Goal: Information Seeking & Learning: Check status

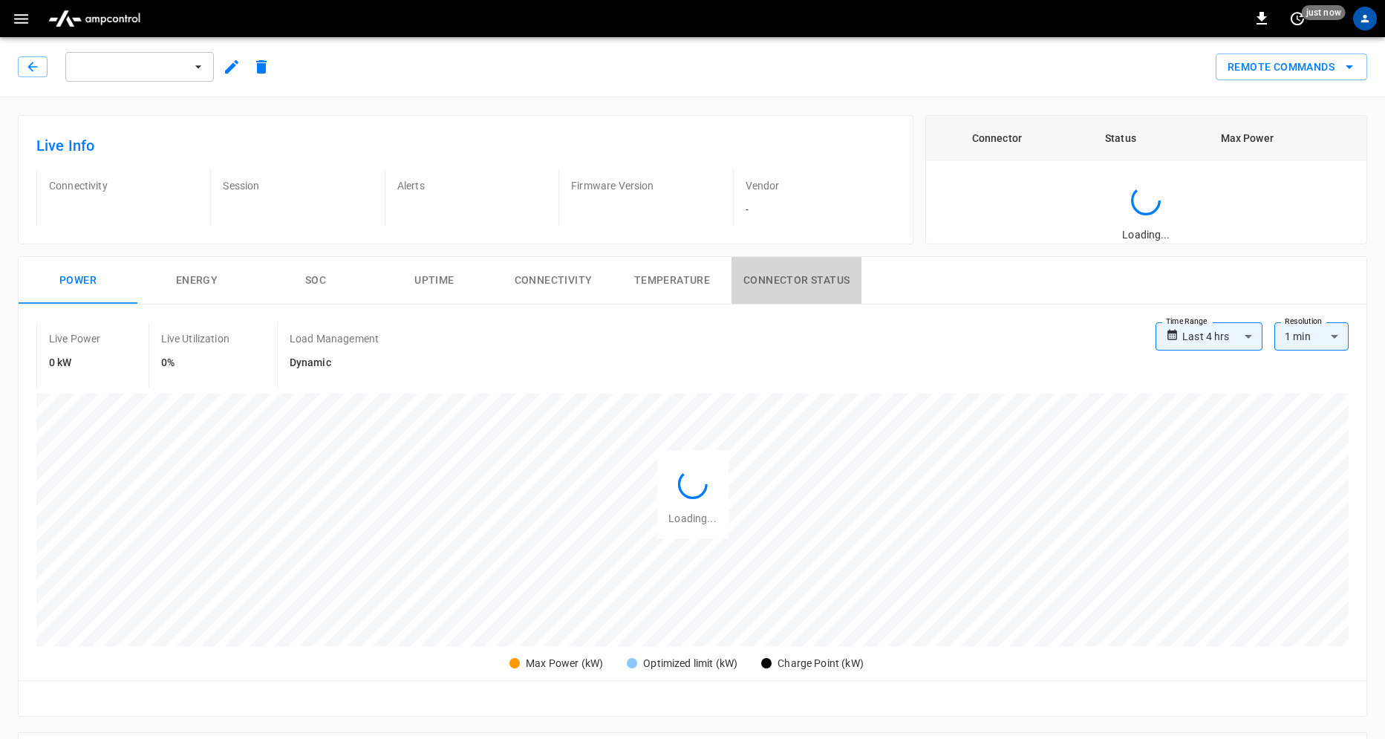
click at [772, 281] on button "Connector Status" at bounding box center [796, 281] width 130 height 48
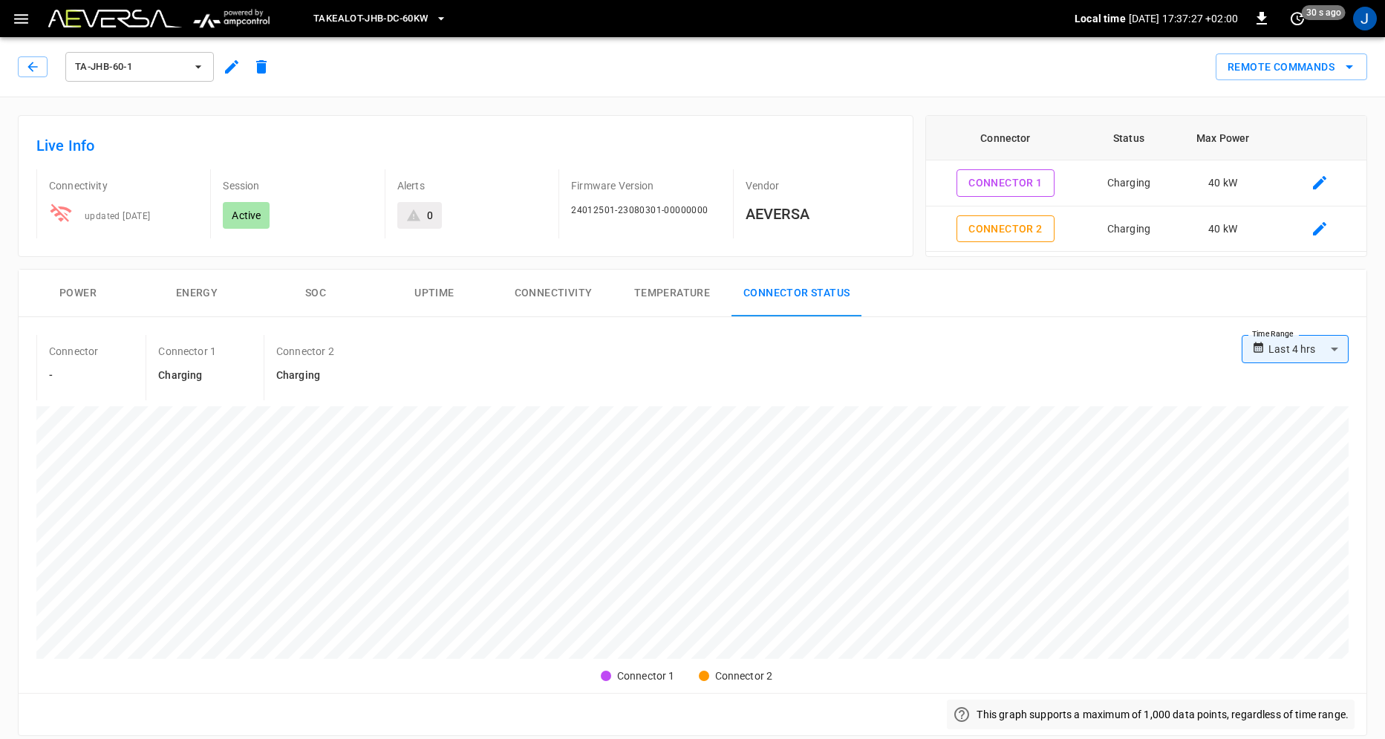
click at [85, 294] on button "Power" at bounding box center [78, 294] width 119 height 48
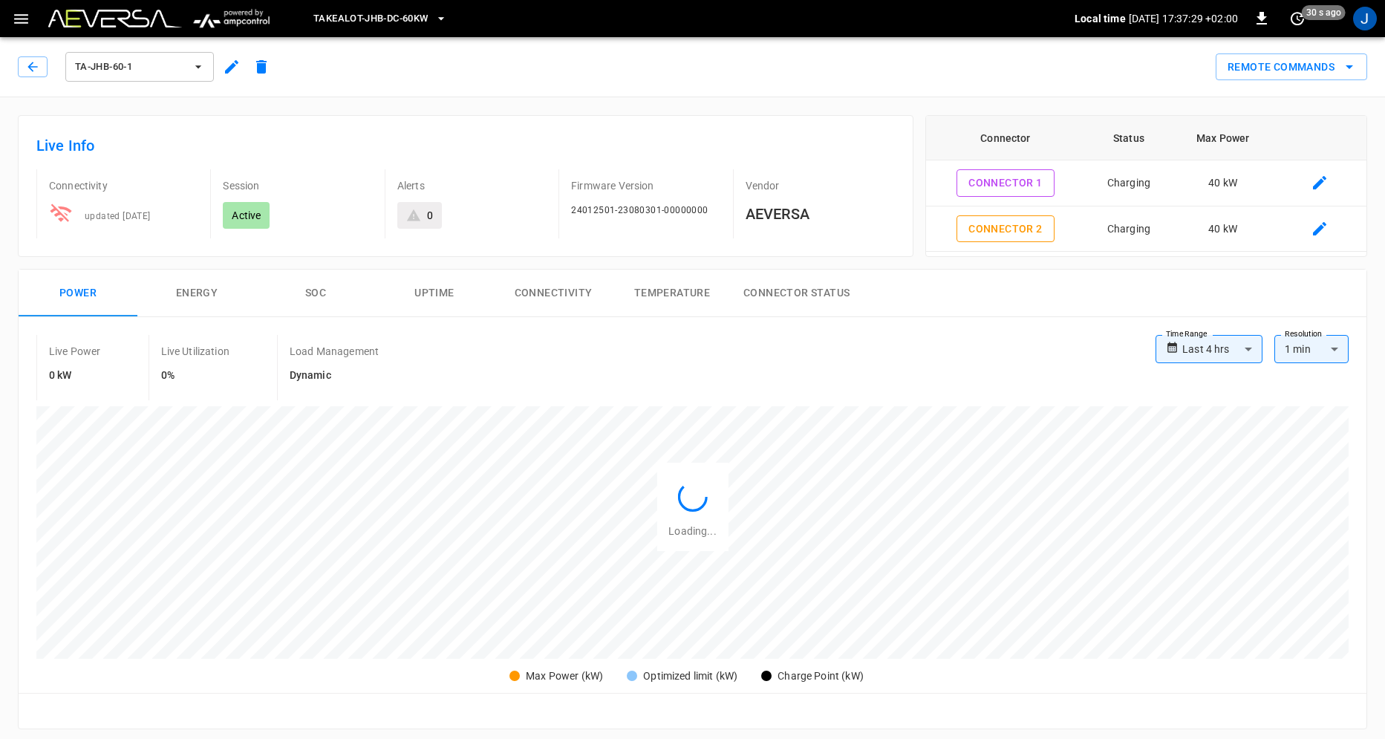
click at [198, 295] on button "Energy" at bounding box center [196, 294] width 119 height 48
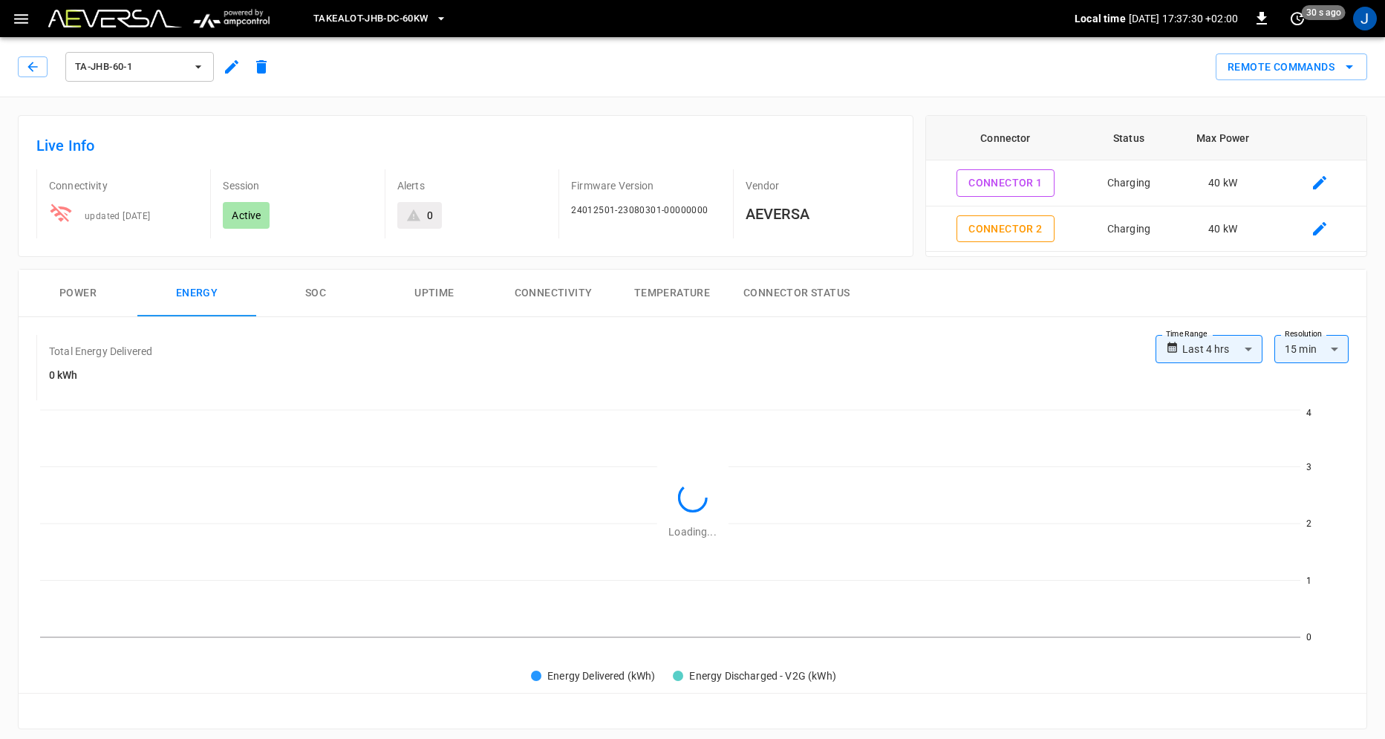
click at [311, 294] on button "SOC" at bounding box center [315, 294] width 119 height 48
click at [427, 294] on button "Uptime" at bounding box center [434, 294] width 119 height 48
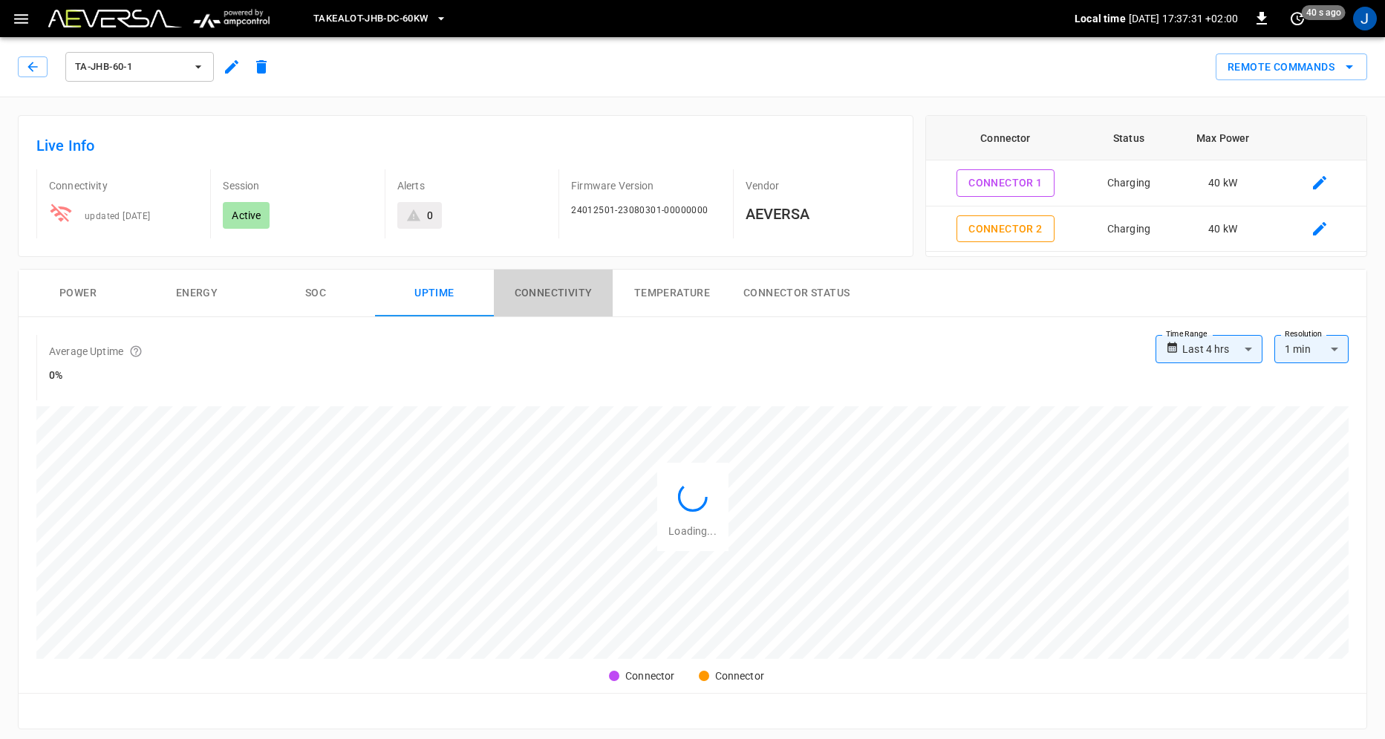
click at [553, 298] on button "Connectivity" at bounding box center [553, 294] width 119 height 48
click at [673, 296] on button "Temperature" at bounding box center [672, 294] width 119 height 48
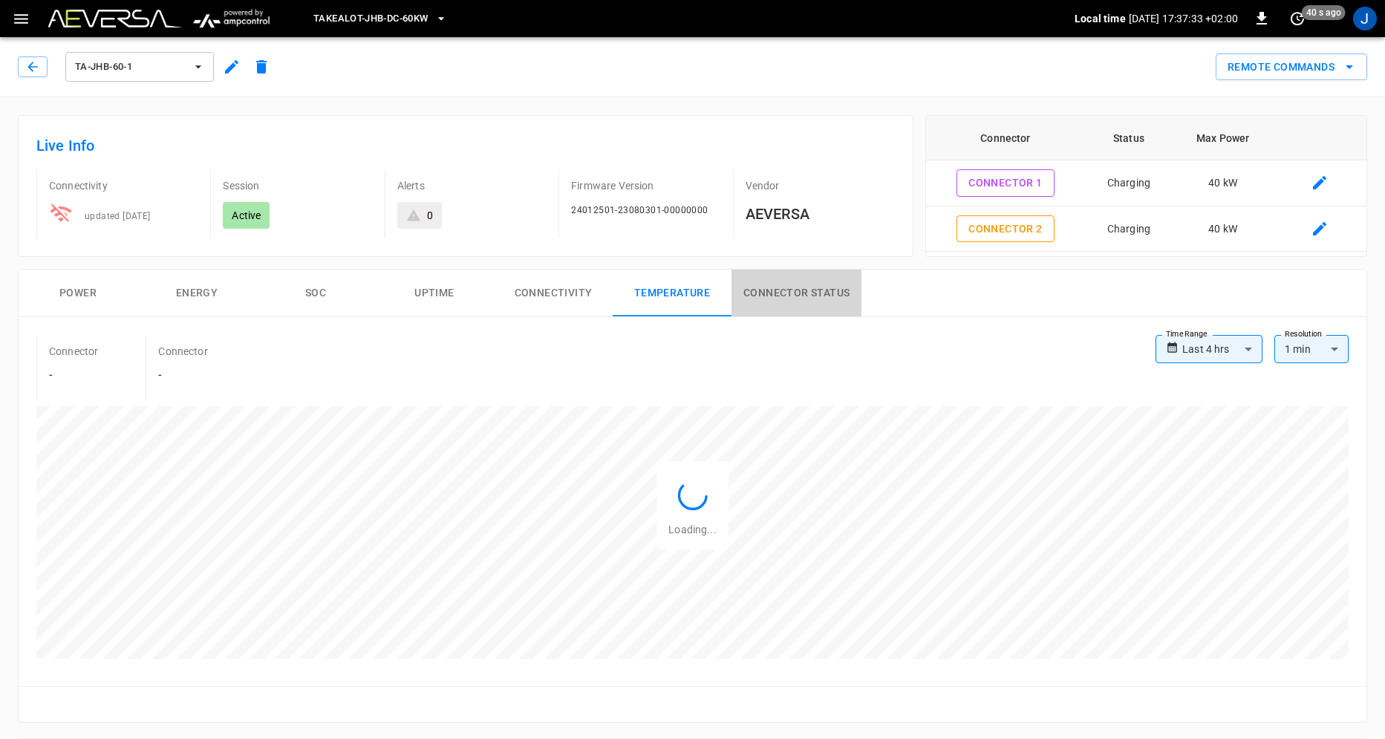
drag, startPoint x: 826, startPoint y: 304, endPoint x: 534, endPoint y: 284, distance: 292.5
click at [825, 303] on button "Connector Status" at bounding box center [796, 294] width 130 height 48
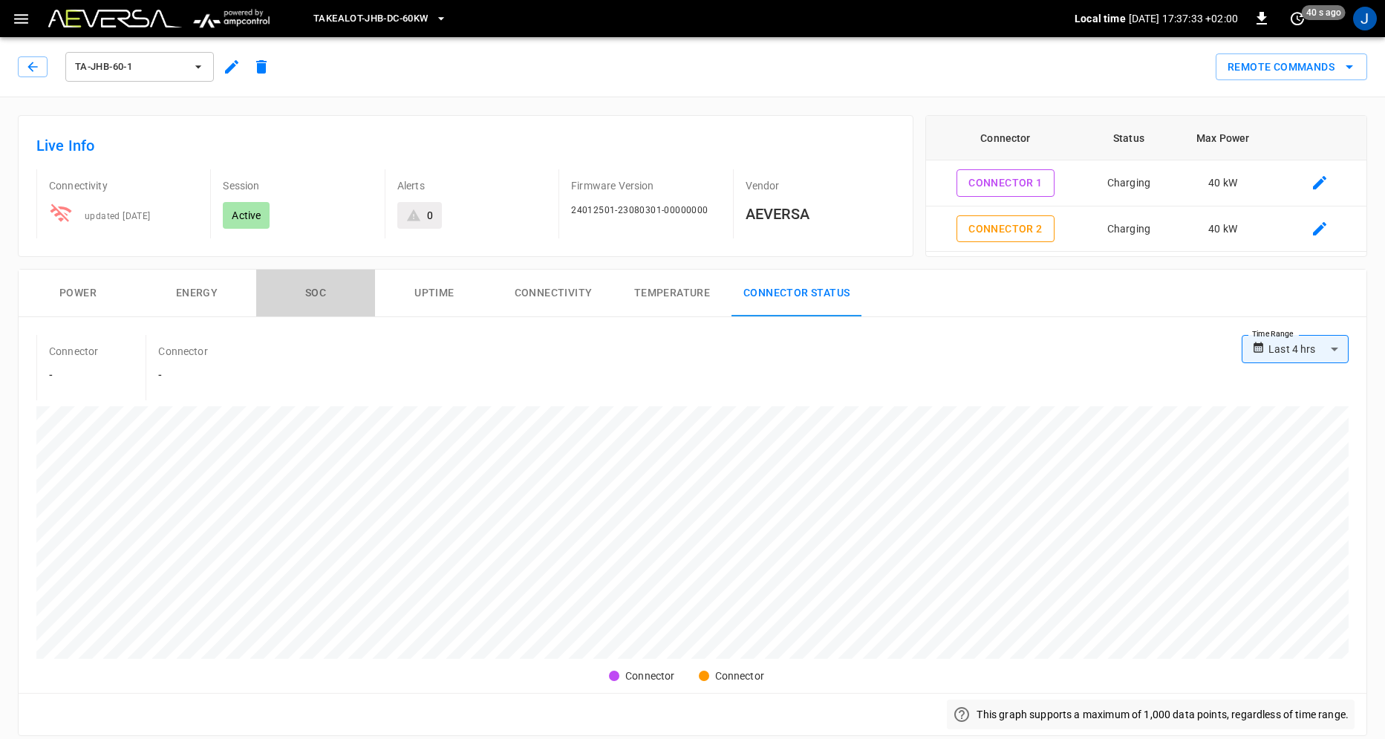
click at [319, 290] on button "SOC" at bounding box center [315, 294] width 119 height 48
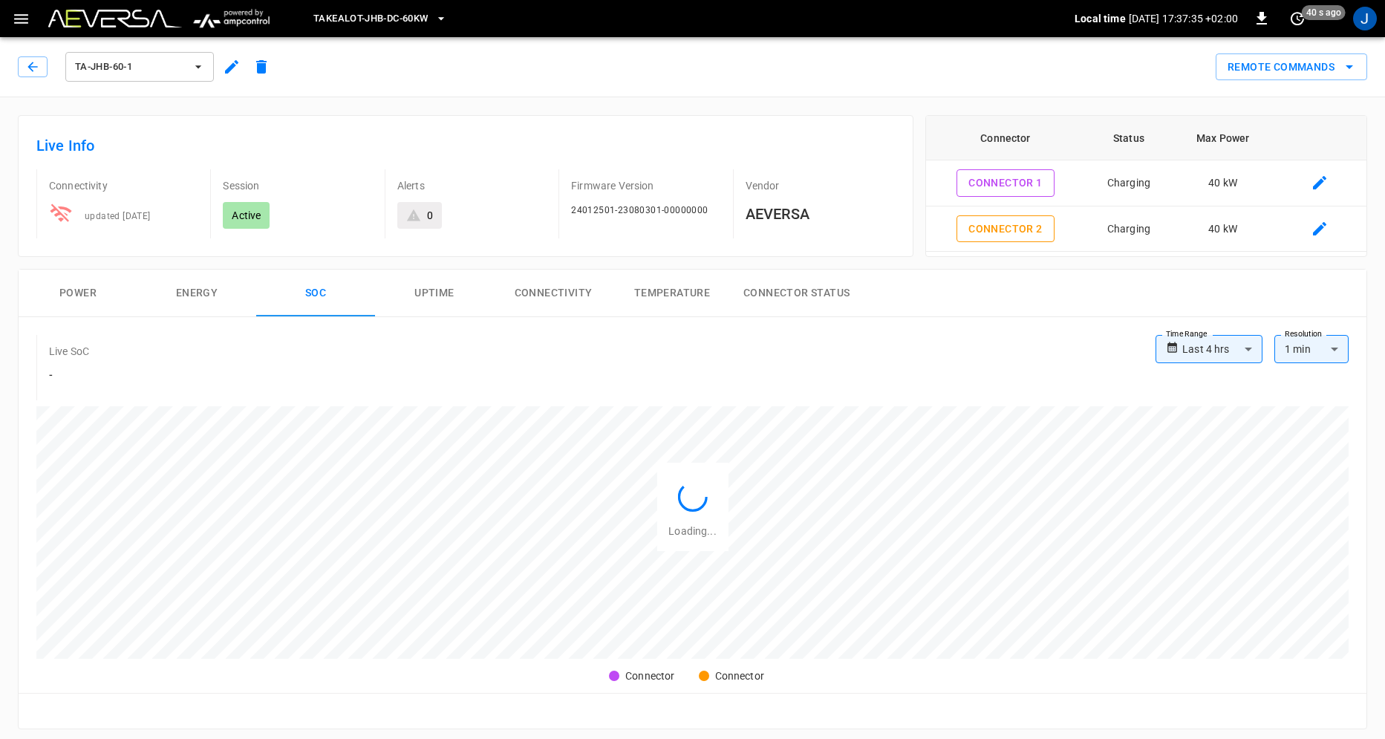
click at [775, 297] on button "Connector Status" at bounding box center [796, 294] width 130 height 48
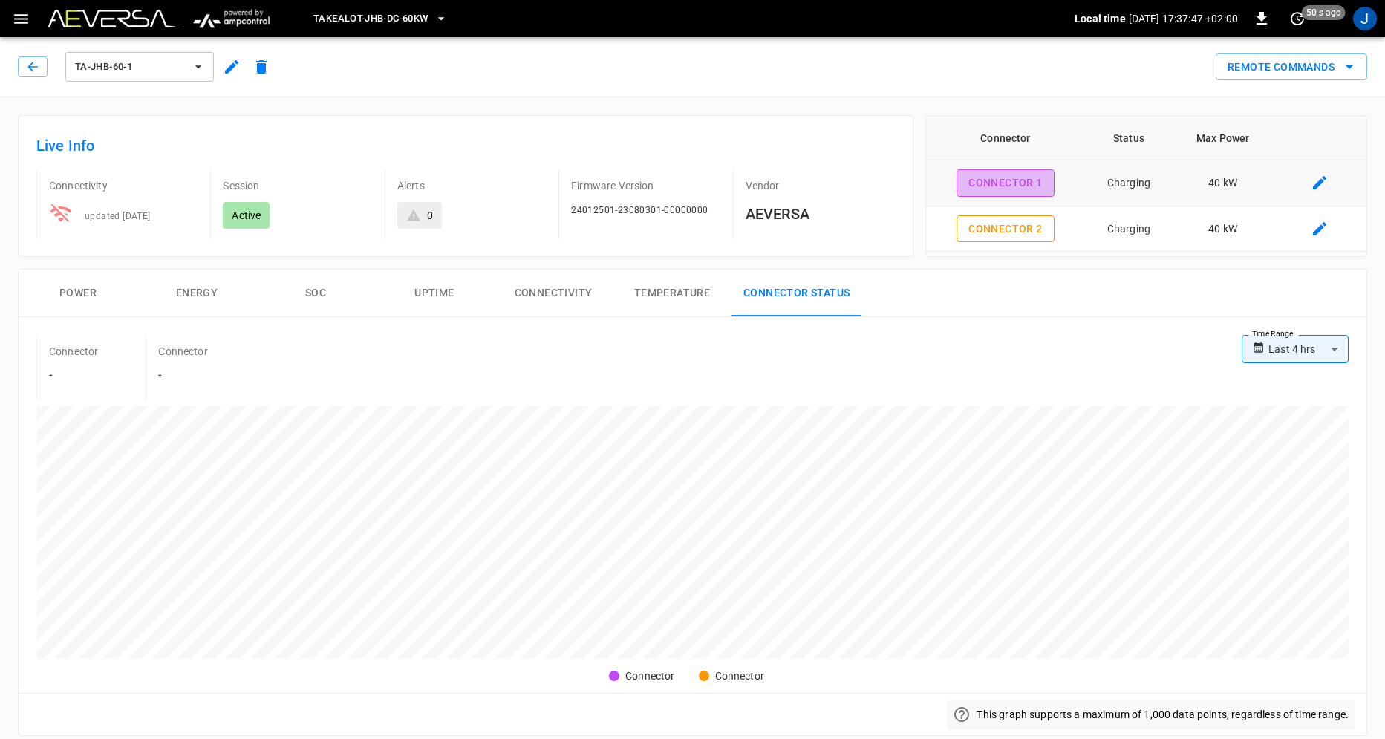
click at [1000, 187] on button "Connector 1" at bounding box center [1004, 182] width 97 height 27
click at [996, 229] on button "Connector 2" at bounding box center [1004, 228] width 97 height 27
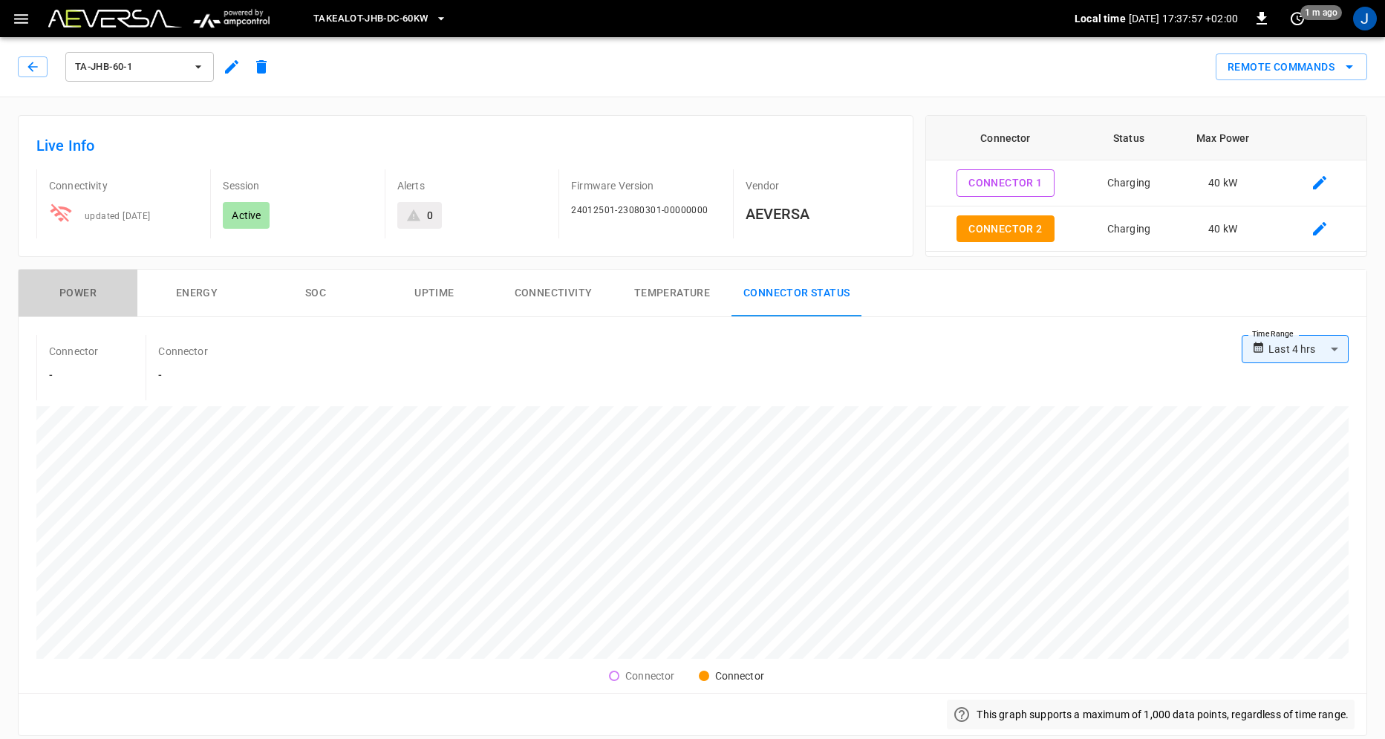
click at [78, 292] on button "Power" at bounding box center [78, 294] width 119 height 48
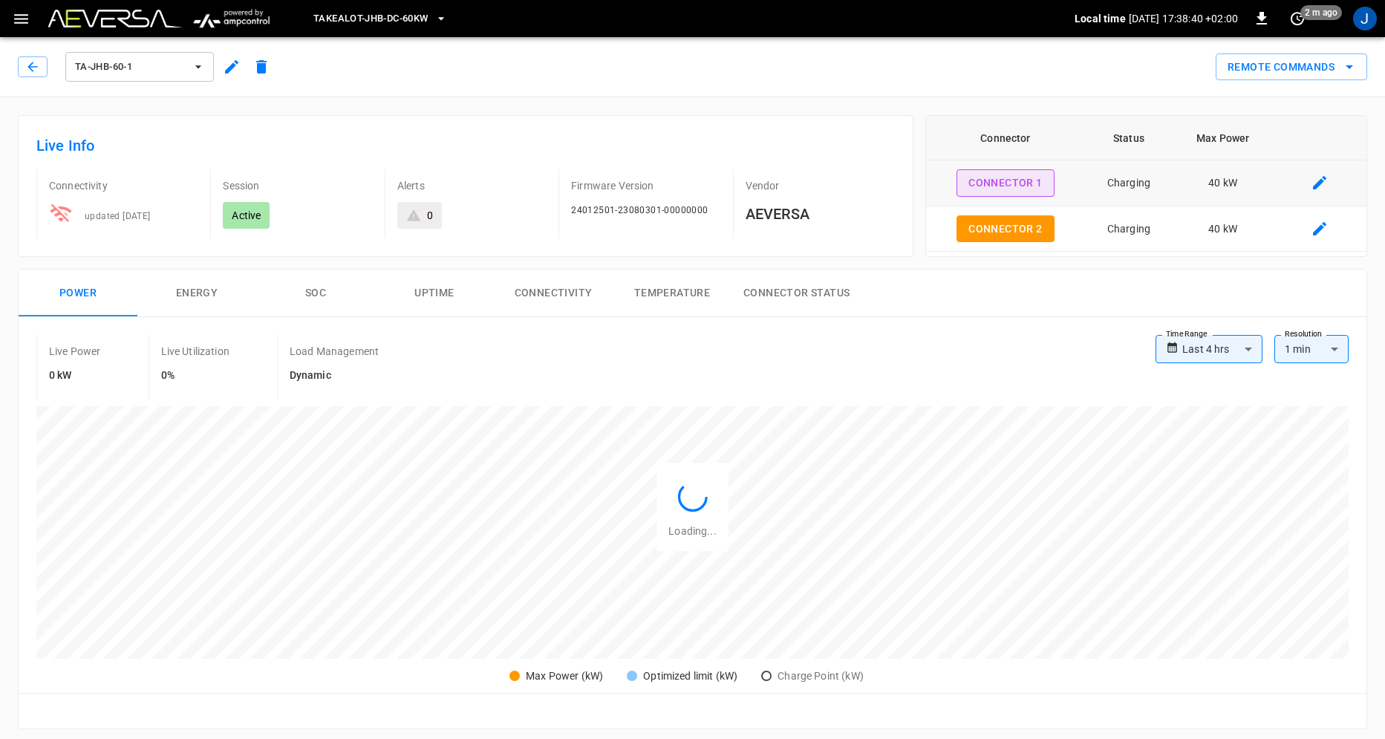
click at [985, 183] on button "Connector 1" at bounding box center [1004, 182] width 97 height 27
type input "**********"
click at [811, 290] on button "Connector Status" at bounding box center [796, 294] width 130 height 48
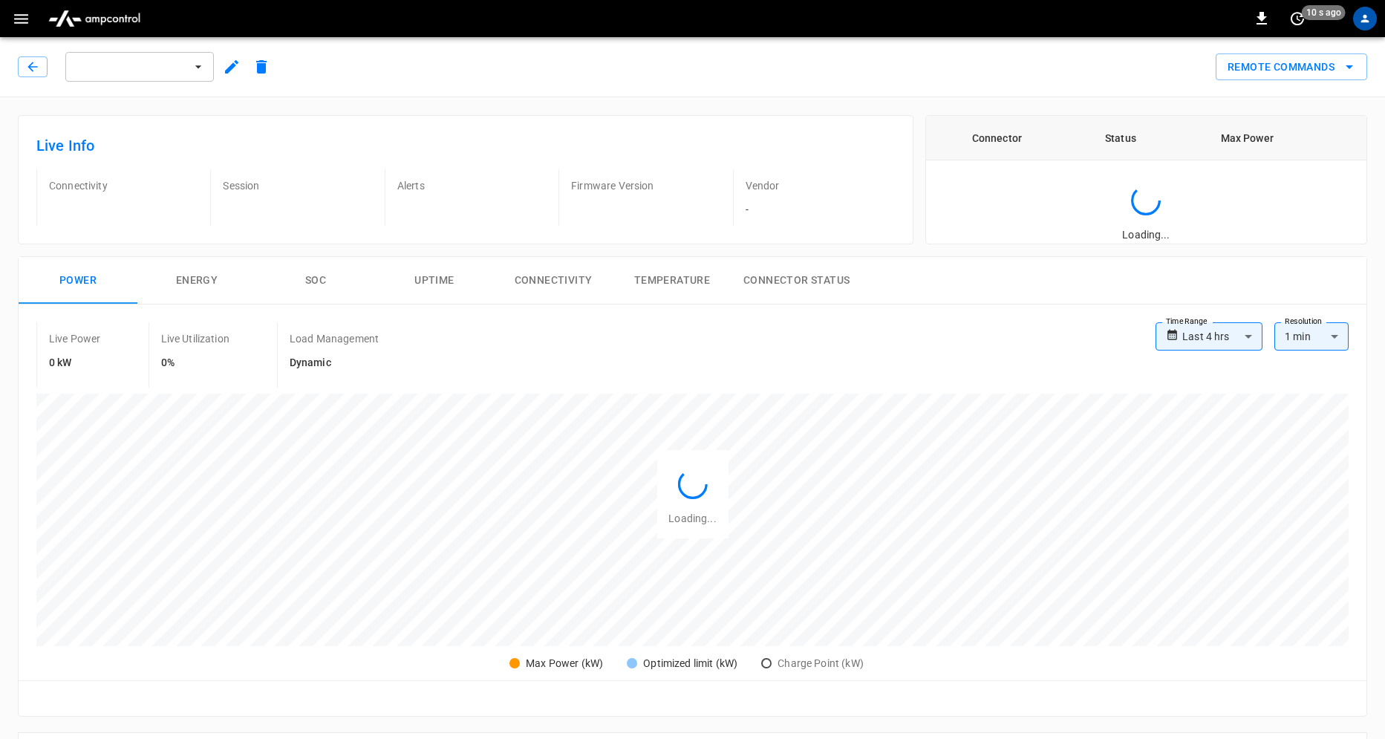
click at [200, 69] on icon "button" at bounding box center [198, 66] width 15 height 15
click at [422, 72] on div at bounding box center [692, 369] width 1385 height 739
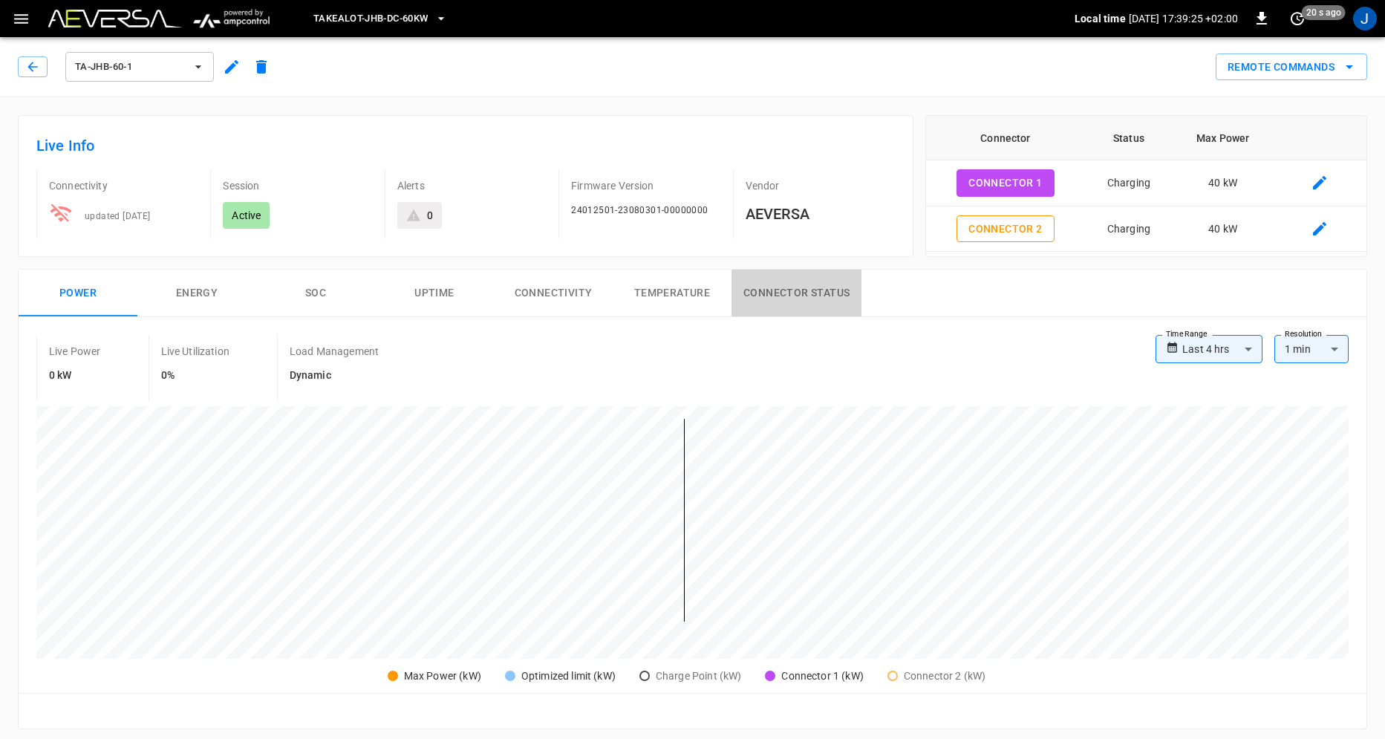
click at [797, 293] on button "Connector Status" at bounding box center [796, 294] width 130 height 48
